Goal: Task Accomplishment & Management: Manage account settings

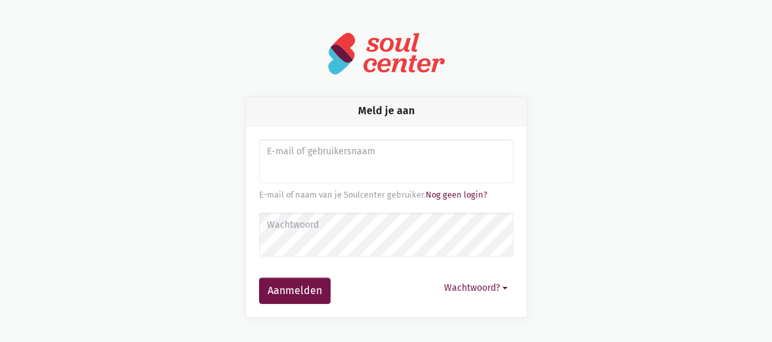
click at [423, 167] on input "Aanmelden" at bounding box center [386, 161] width 255 height 45
type input "[EMAIL_ADDRESS][DOMAIN_NAME]"
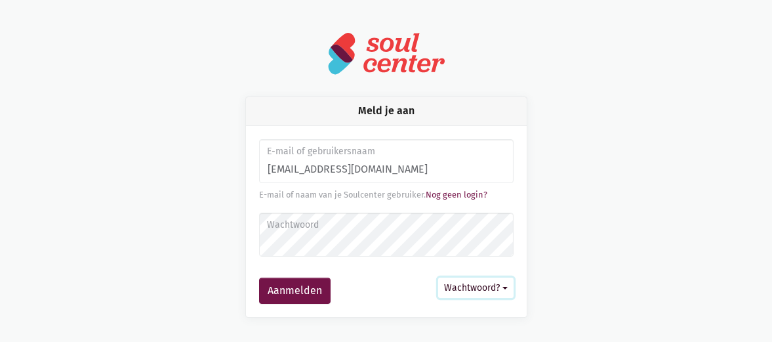
click at [484, 286] on button "Wachtwoord?" at bounding box center [475, 288] width 75 height 20
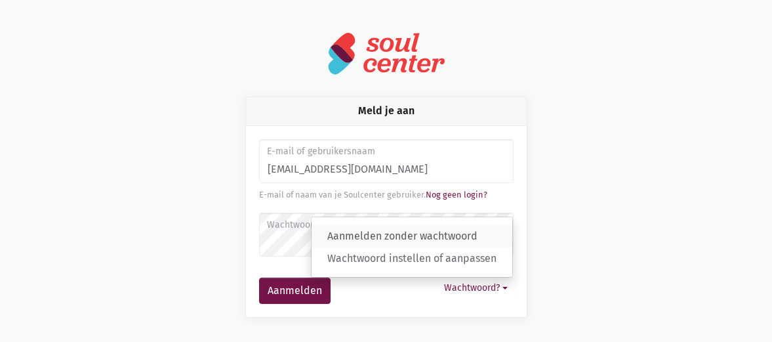
click at [459, 236] on link "Aanmelden zonder wachtwoord" at bounding box center [412, 236] width 201 height 22
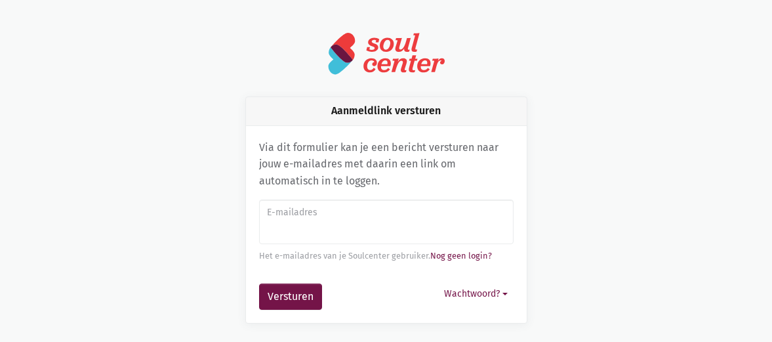
click at [375, 226] on input "E-mailadres" at bounding box center [386, 221] width 255 height 45
type input "[EMAIL_ADDRESS][DOMAIN_NAME]"
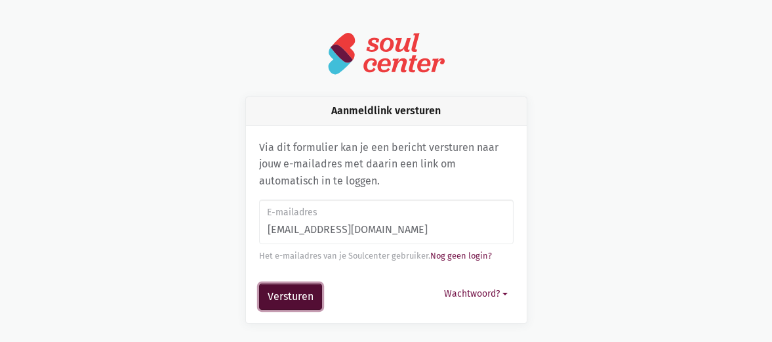
click at [308, 299] on button "Versturen" at bounding box center [290, 296] width 63 height 26
